Goal: Find specific page/section: Find specific page/section

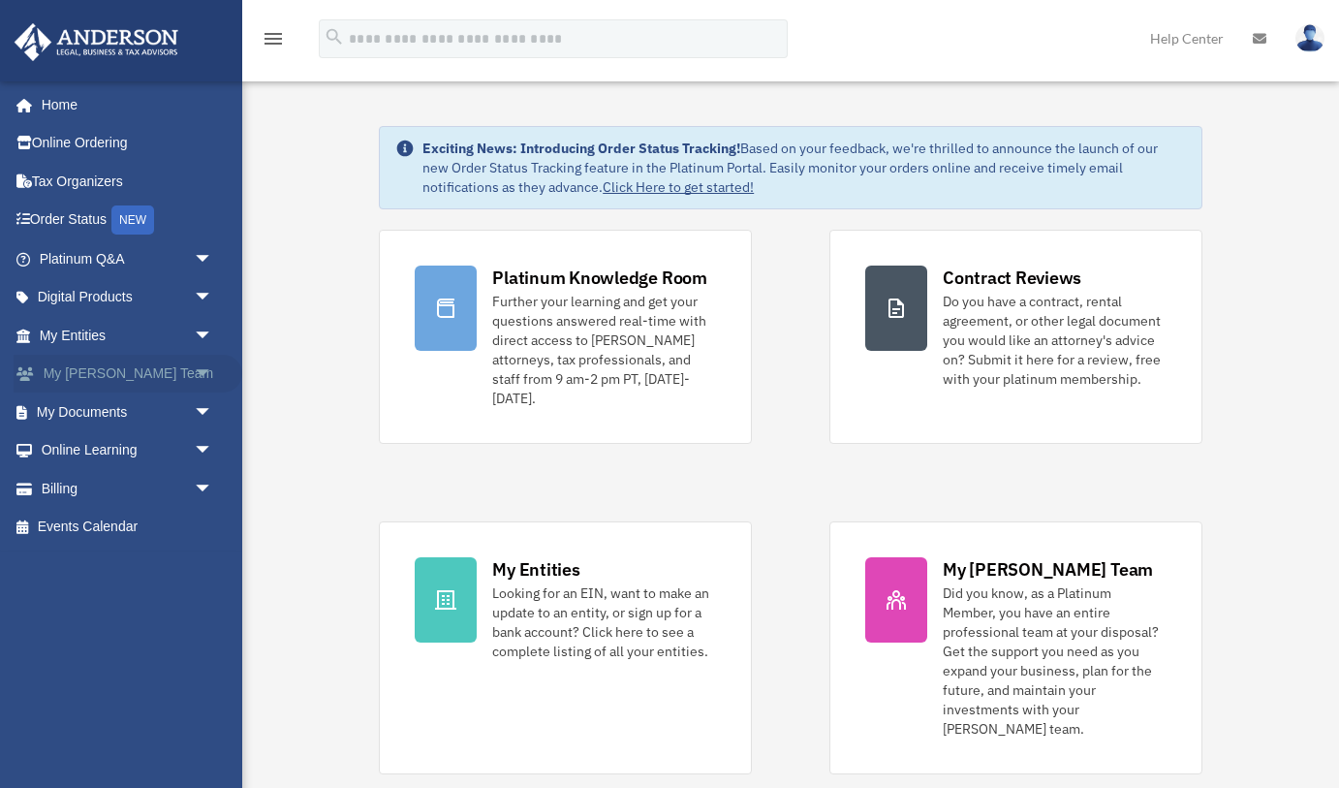
click at [197, 369] on span "arrow_drop_down" at bounding box center [213, 375] width 39 height 40
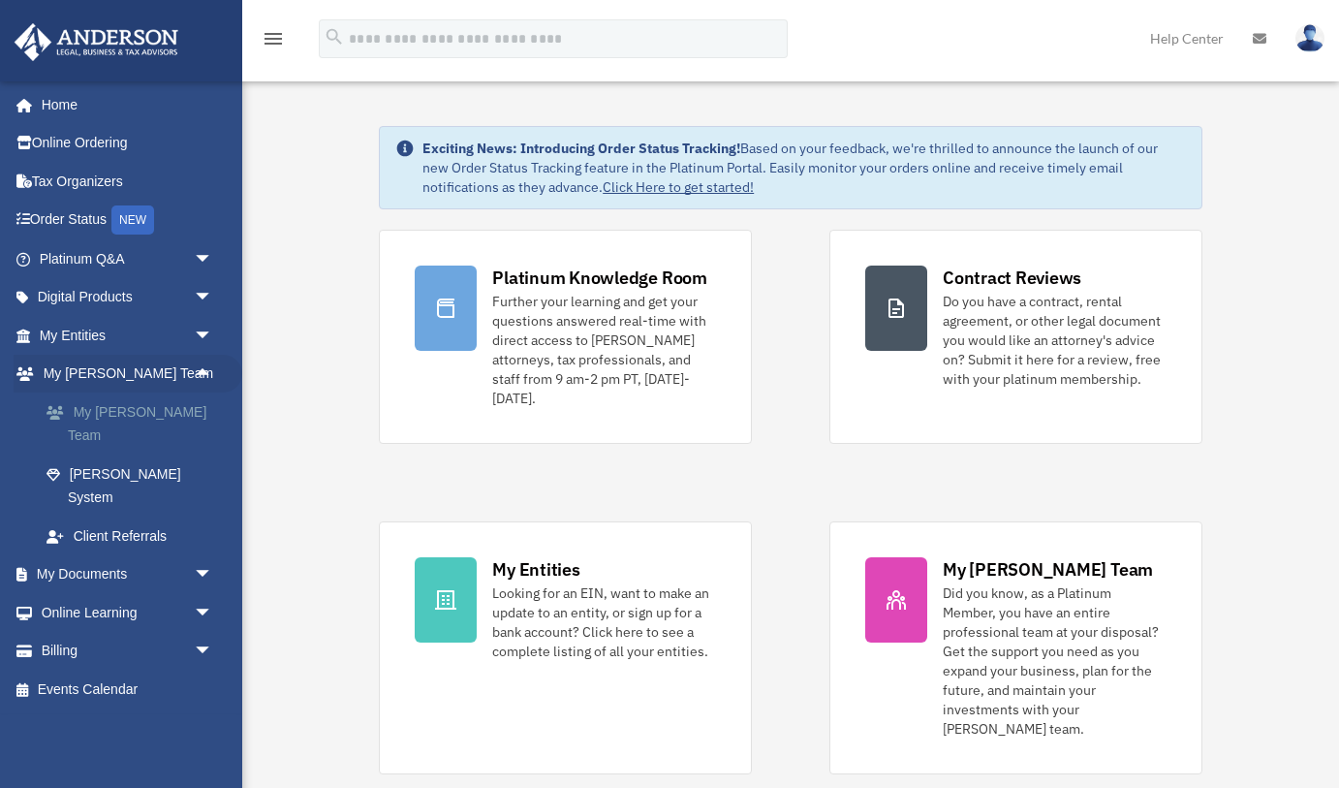
drag, startPoint x: 128, startPoint y: 408, endPoint x: 139, endPoint y: 408, distance: 10.7
click at [128, 408] on link "My [PERSON_NAME] Team" at bounding box center [134, 423] width 215 height 62
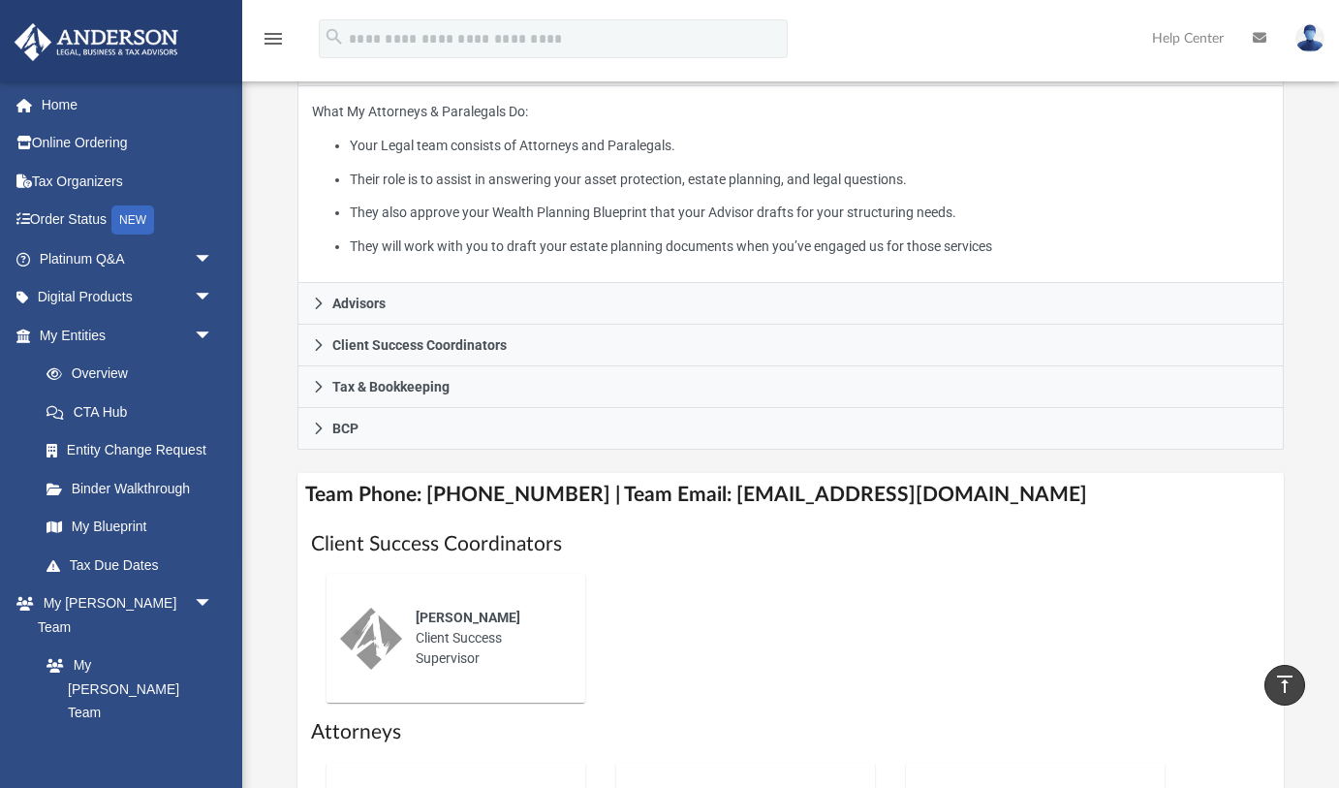
scroll to position [418, 0]
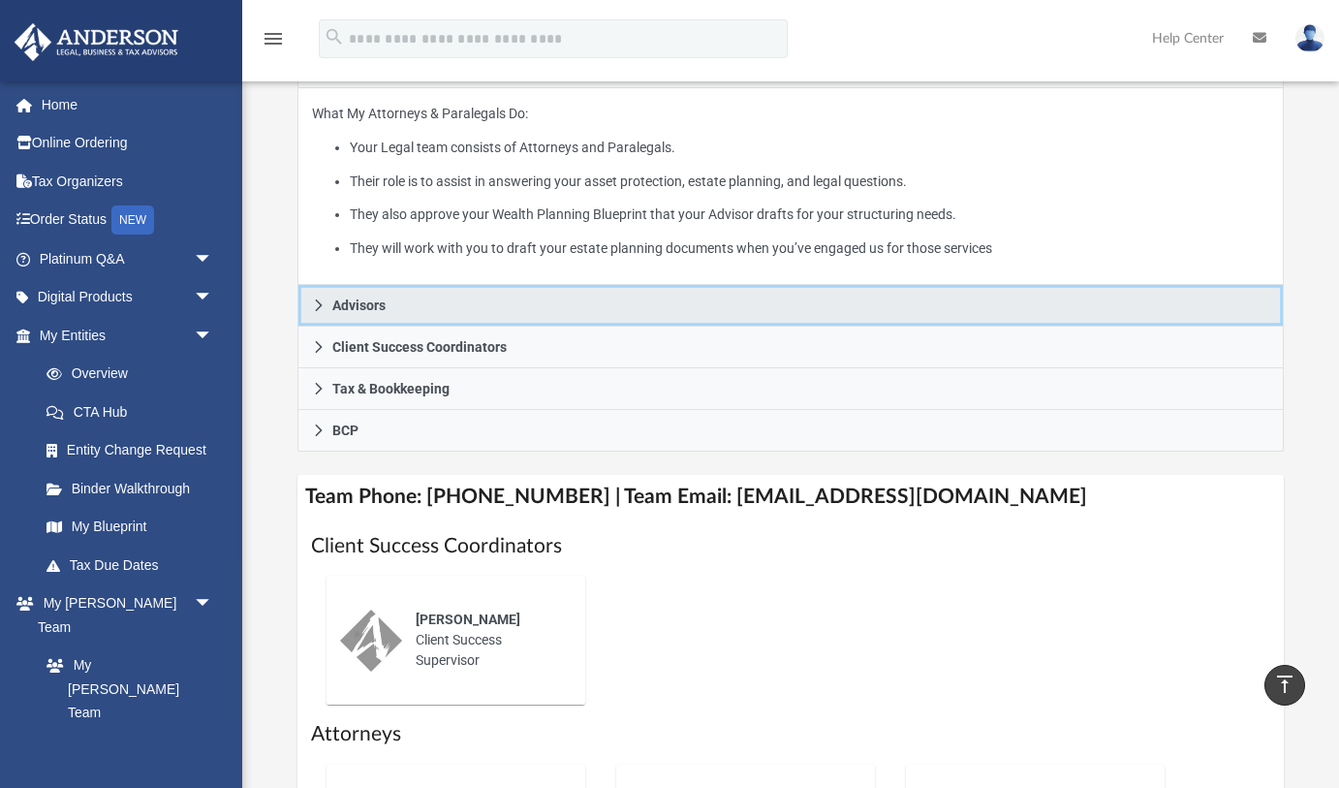
click at [355, 298] on span "Advisors" at bounding box center [358, 305] width 53 height 14
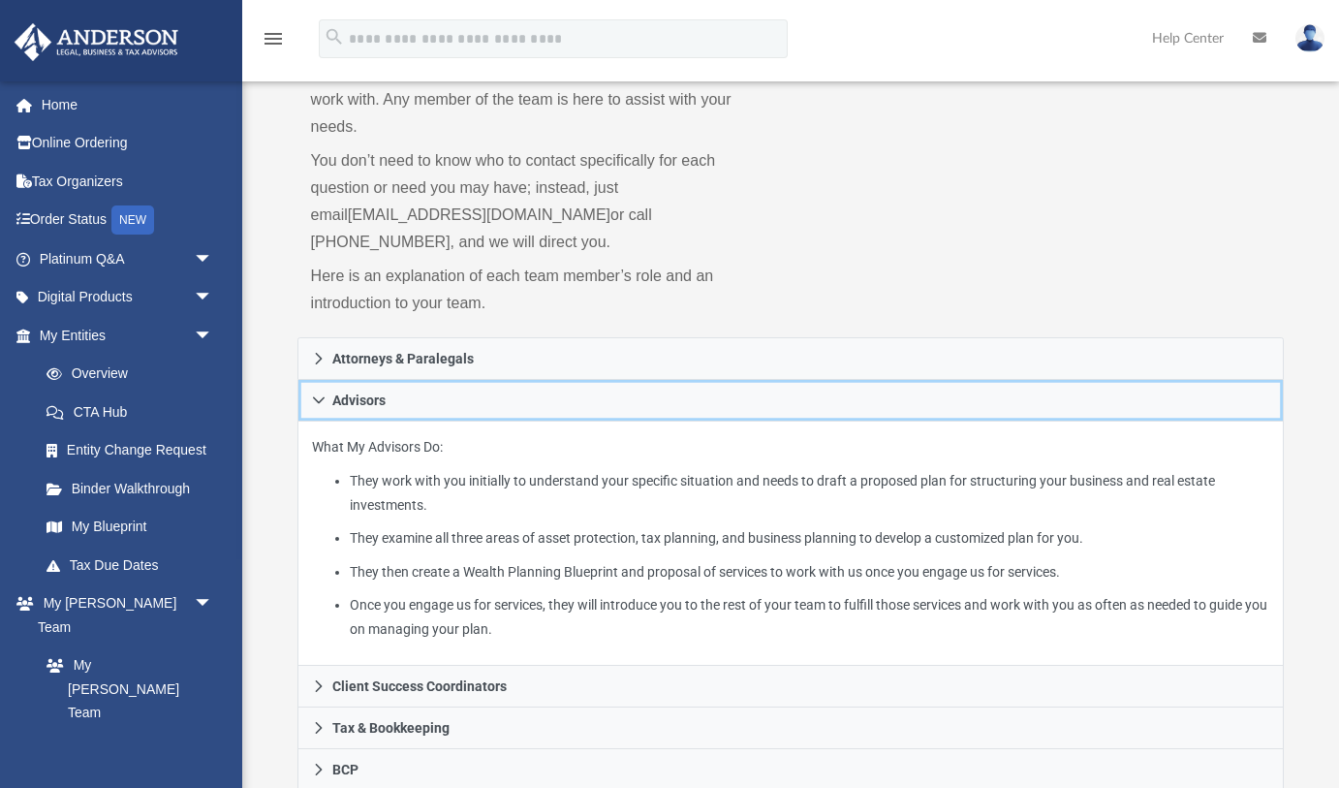
scroll to position [0, 0]
